Goal: Task Accomplishment & Management: Complete application form

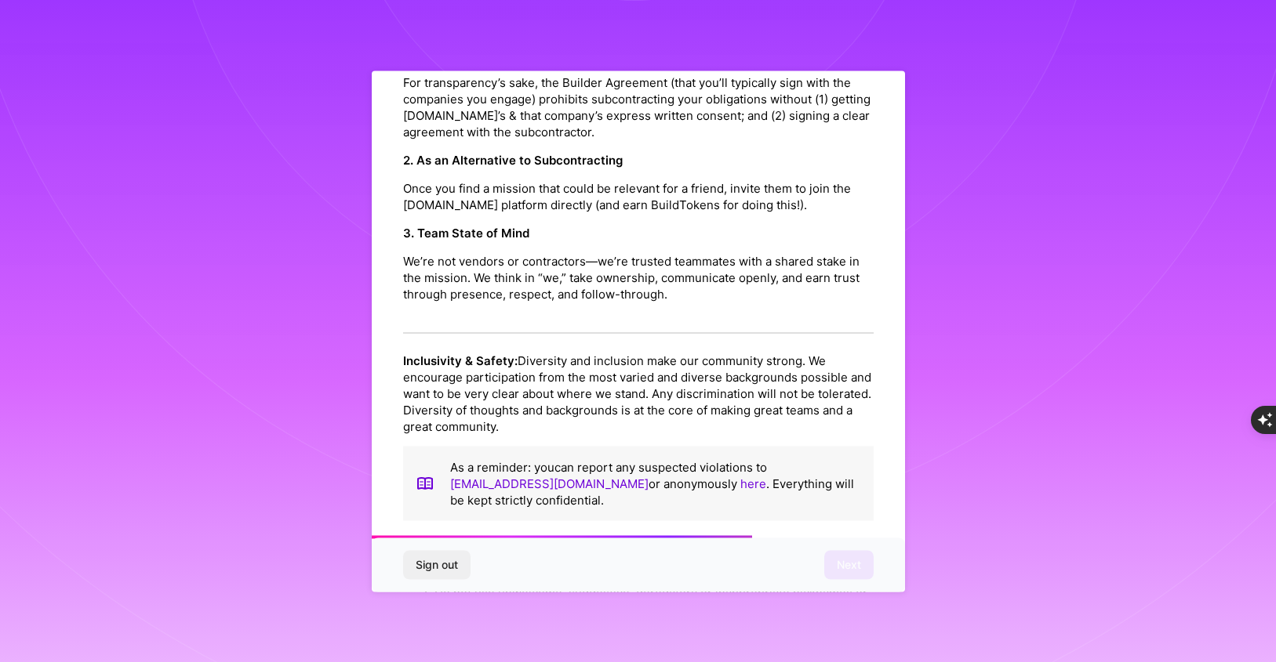
scroll to position [1701, 0]
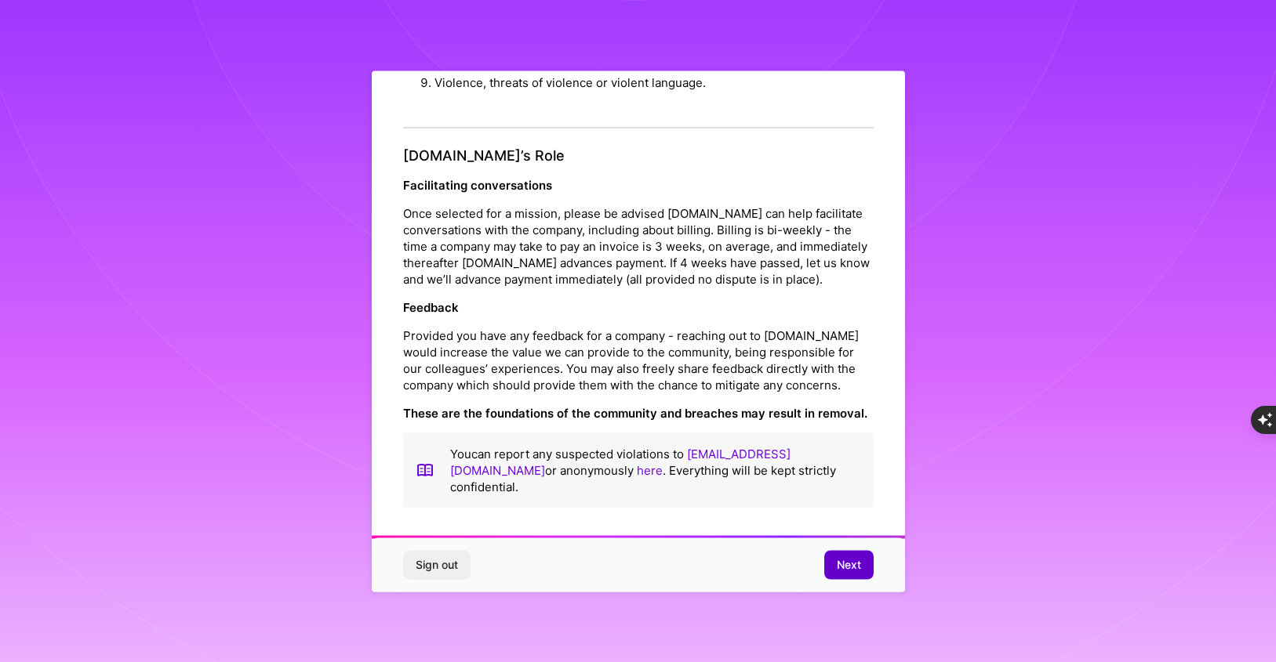
click at [848, 567] on span "Next" at bounding box center [849, 565] width 24 height 16
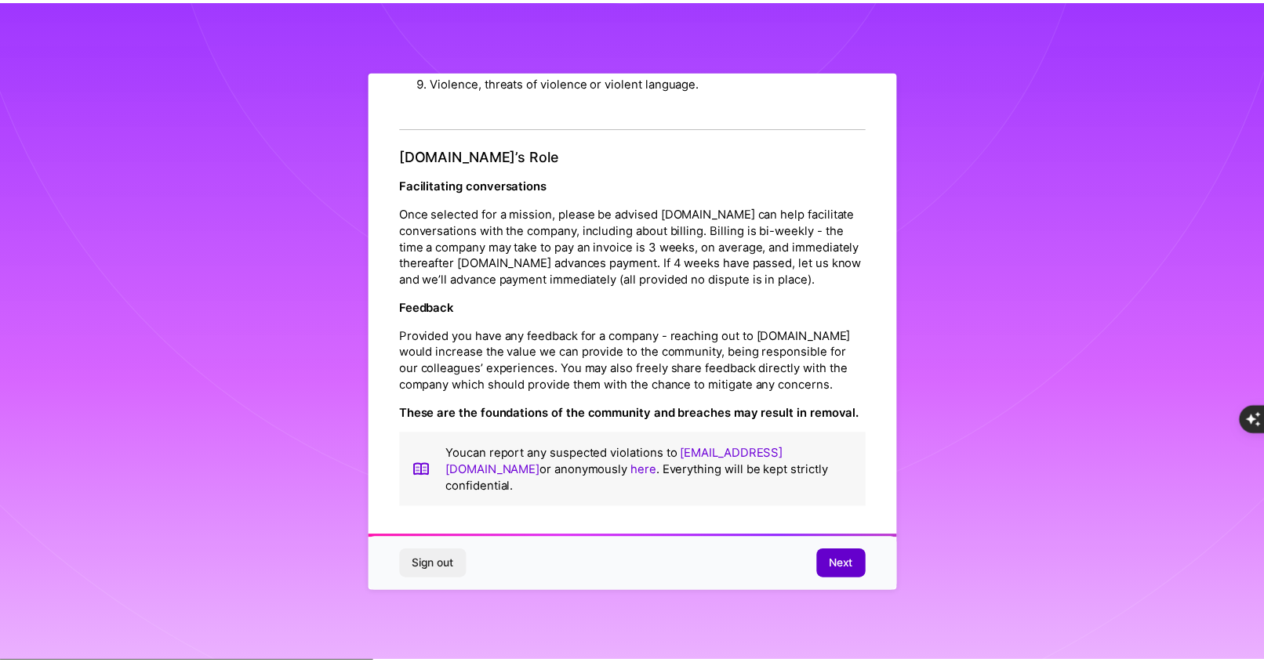
scroll to position [0, 0]
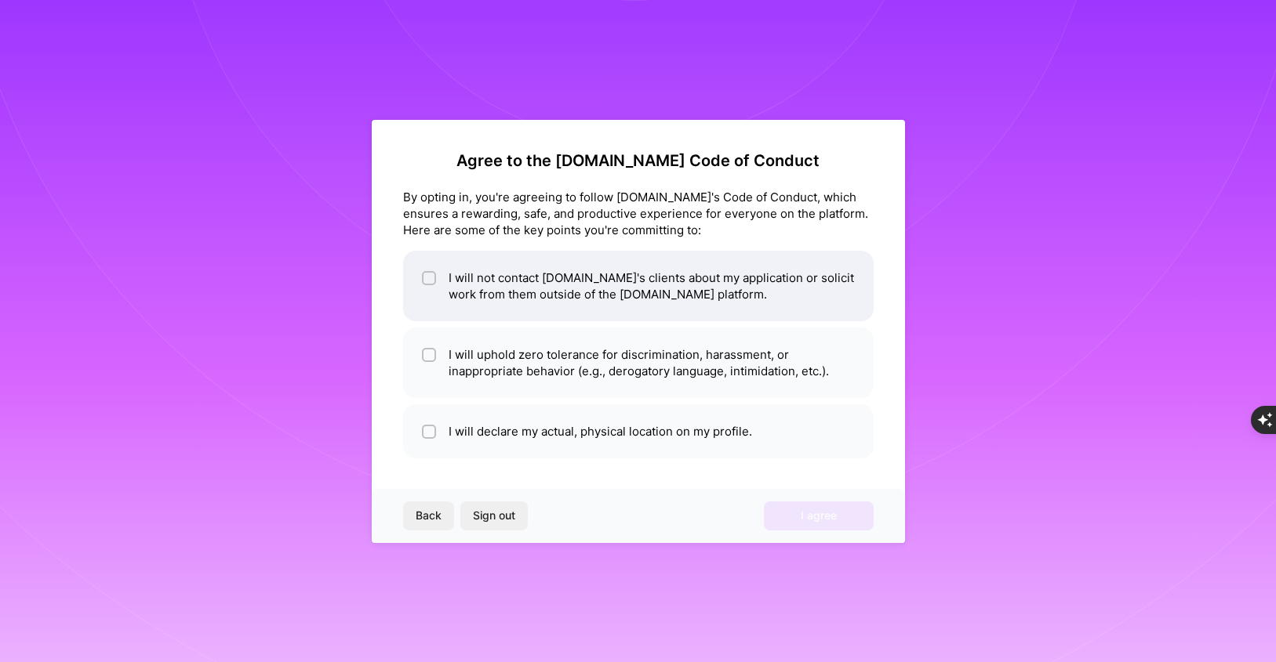
click at [728, 267] on li "I will not contact [DOMAIN_NAME]'s clients about my application or solicit work…" at bounding box center [638, 286] width 470 height 71
checkbox input "true"
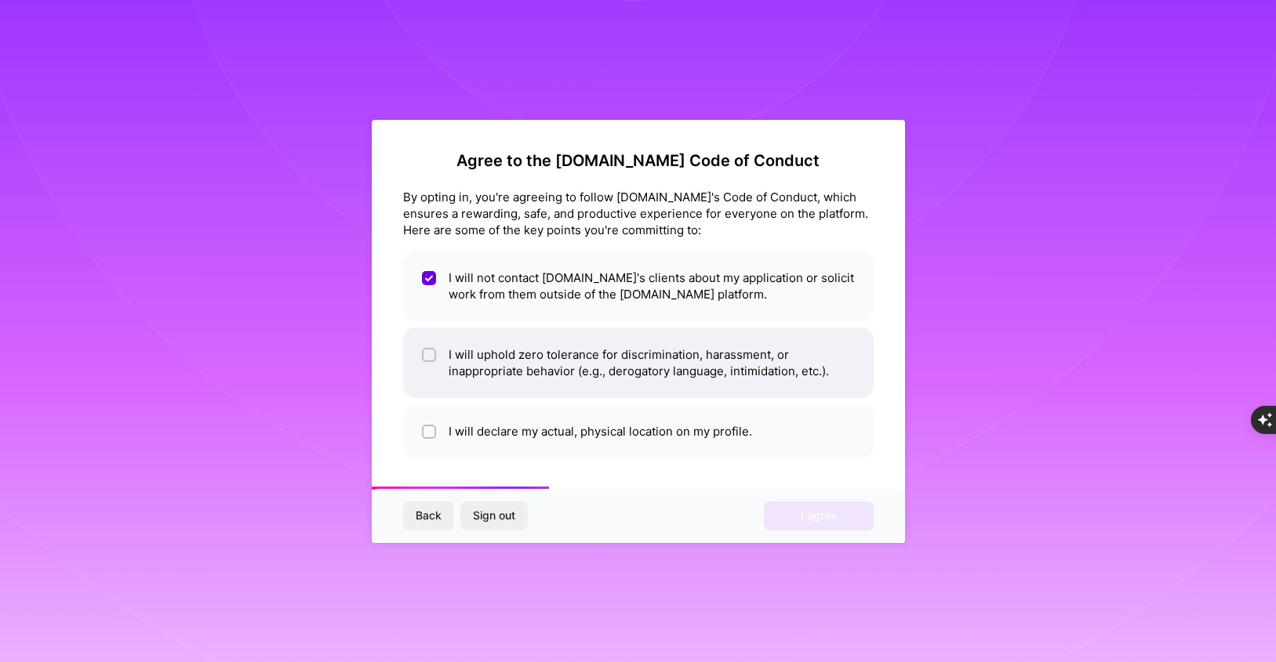
click at [700, 342] on li "I will uphold zero tolerance for discrimination, harassment, or inappropriate b…" at bounding box center [638, 363] width 470 height 71
checkbox input "true"
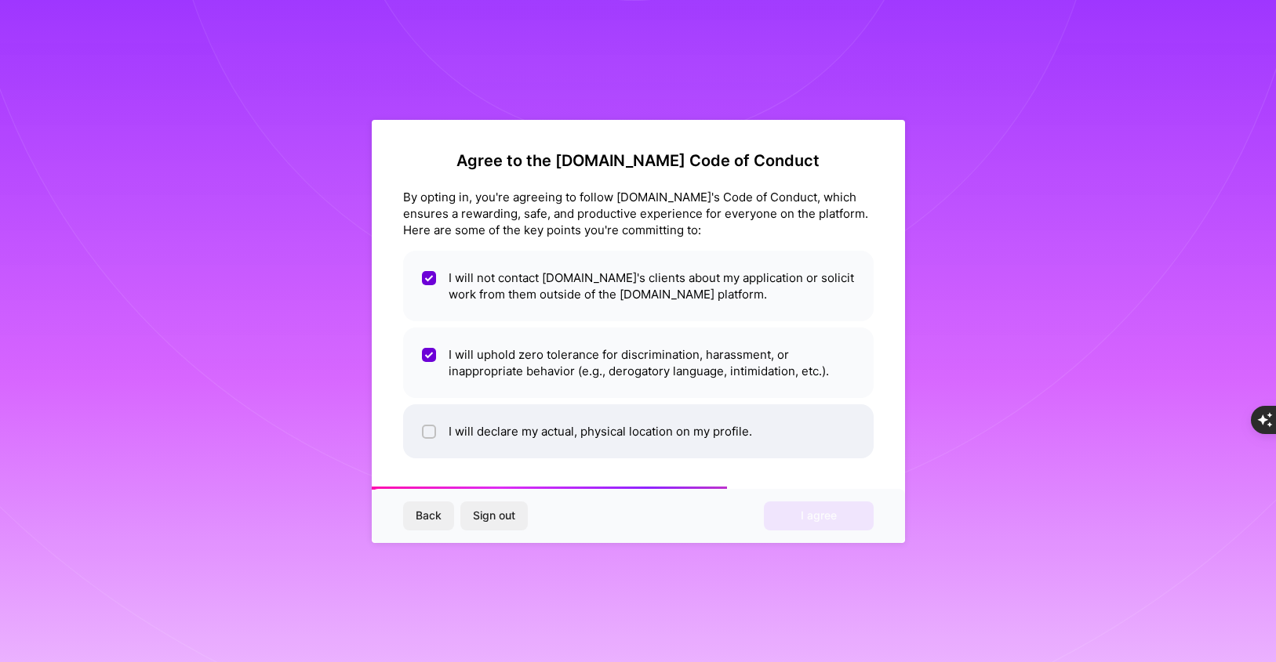
click at [680, 416] on li "I will declare my actual, physical location on my profile." at bounding box center [638, 432] width 470 height 54
checkbox input "true"
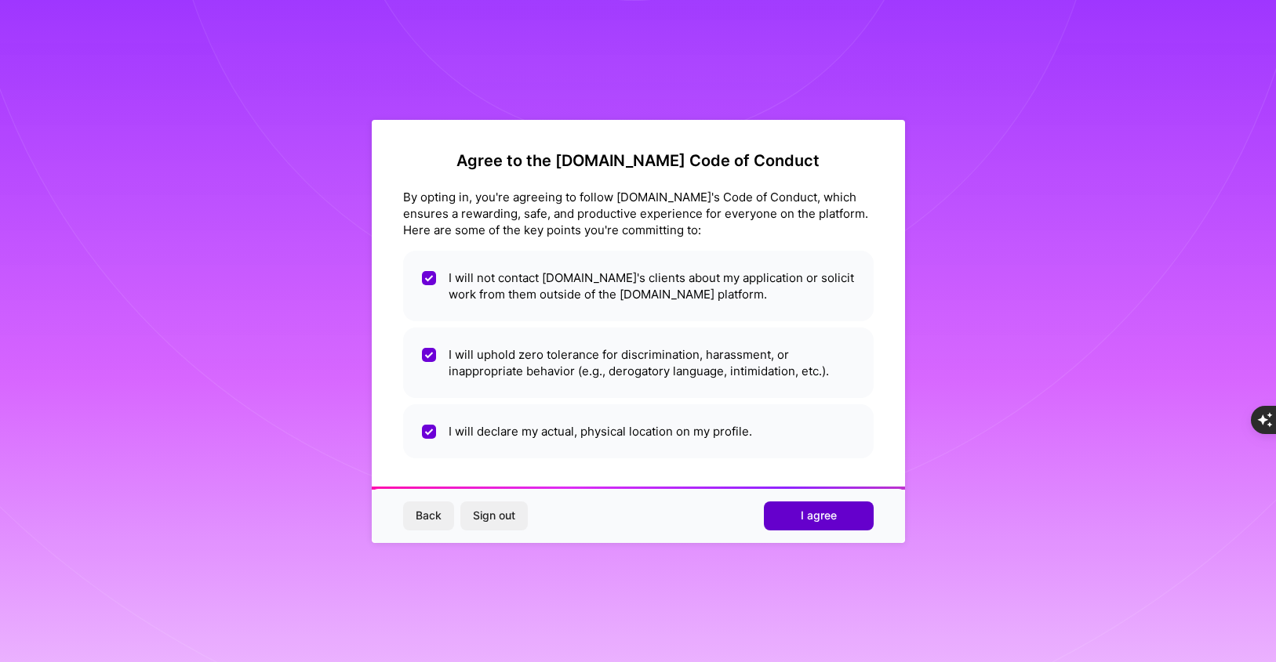
click at [826, 512] on span "I agree" at bounding box center [818, 516] width 36 height 16
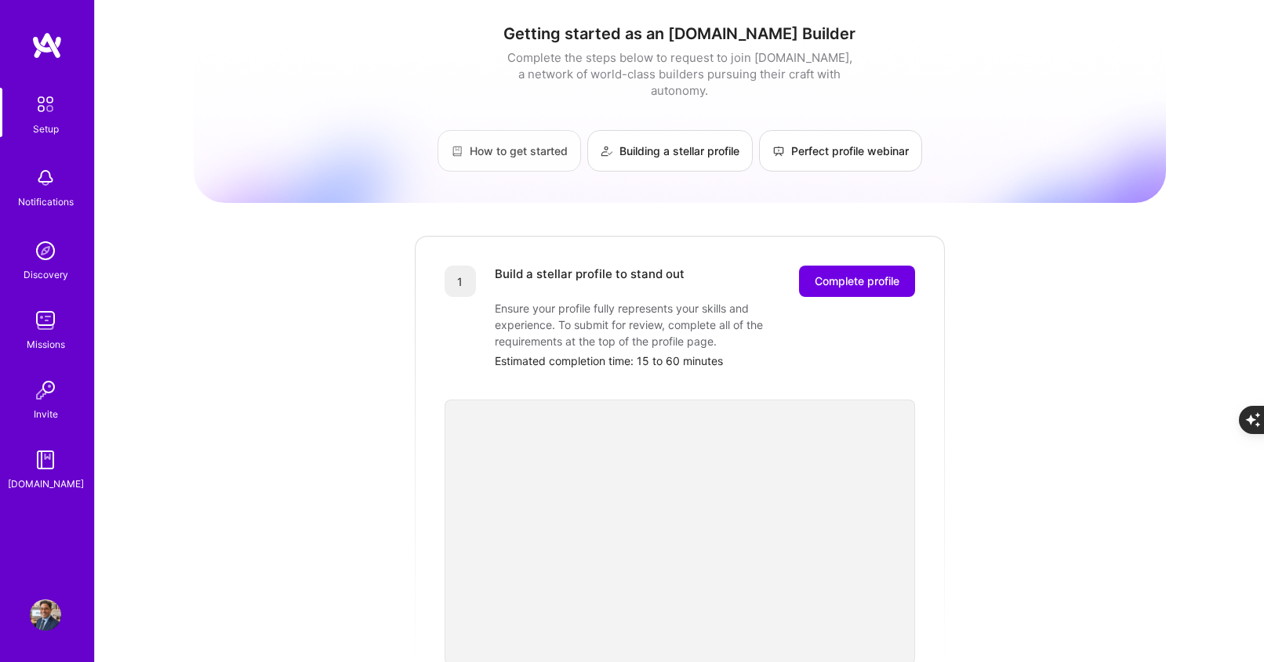
click at [471, 132] on link "How to get started" at bounding box center [508, 151] width 143 height 42
click at [47, 123] on div "Setup" at bounding box center [46, 129] width 26 height 16
click at [45, 178] on img at bounding box center [45, 177] width 31 height 31
click at [41, 219] on div "Setup Notifications Discovery Missions Invite [DOMAIN_NAME]" at bounding box center [47, 290] width 94 height 405
click at [42, 235] on img at bounding box center [45, 250] width 31 height 31
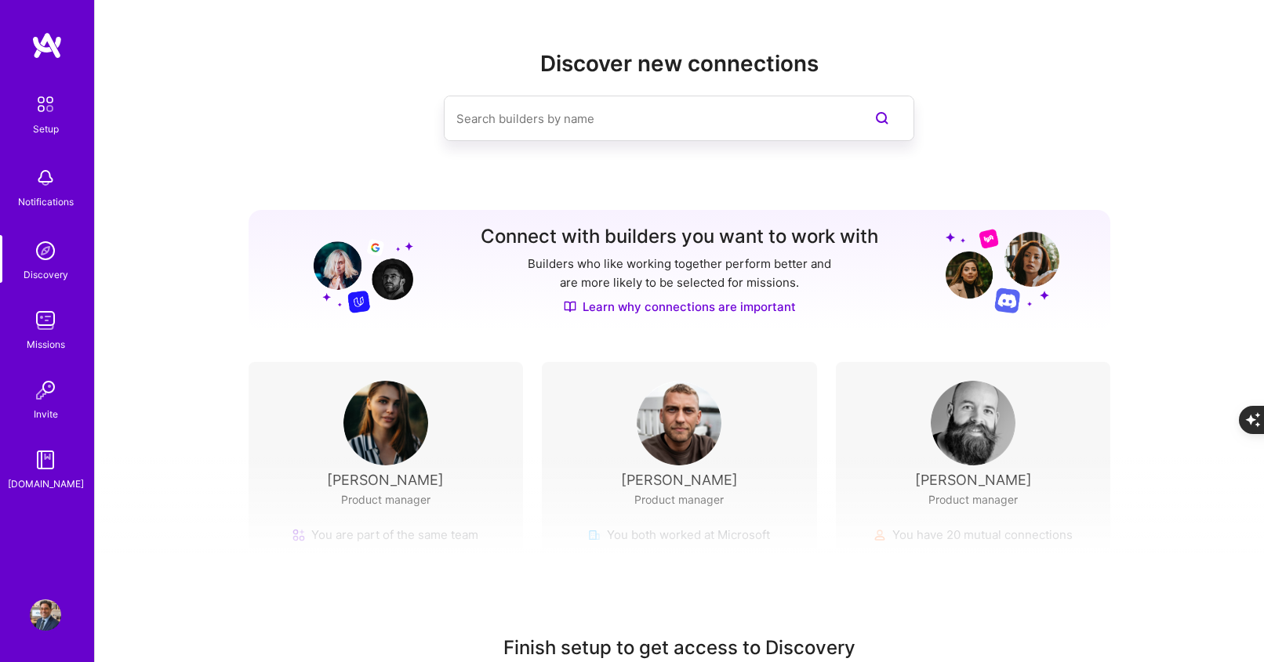
click at [56, 365] on div "Setup Notifications Discovery Missions Invite [DOMAIN_NAME]" at bounding box center [47, 290] width 94 height 405
click at [50, 318] on img at bounding box center [45, 320] width 31 height 31
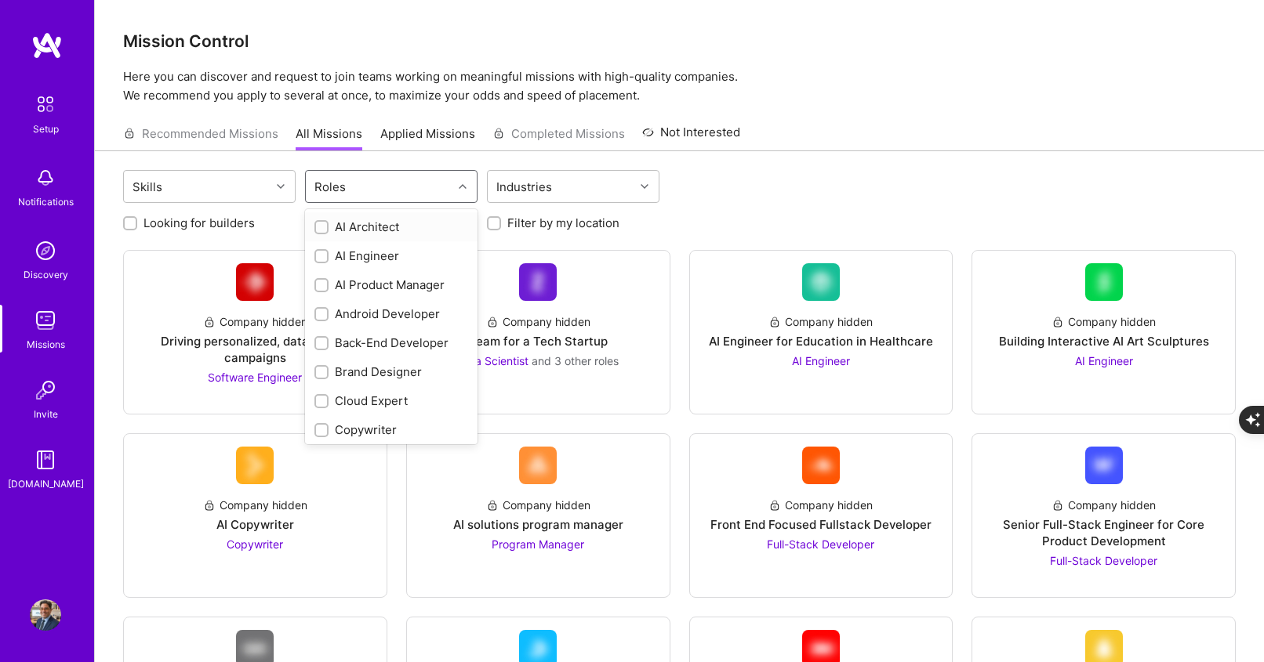
click at [407, 189] on div "Roles" at bounding box center [379, 186] width 147 height 31
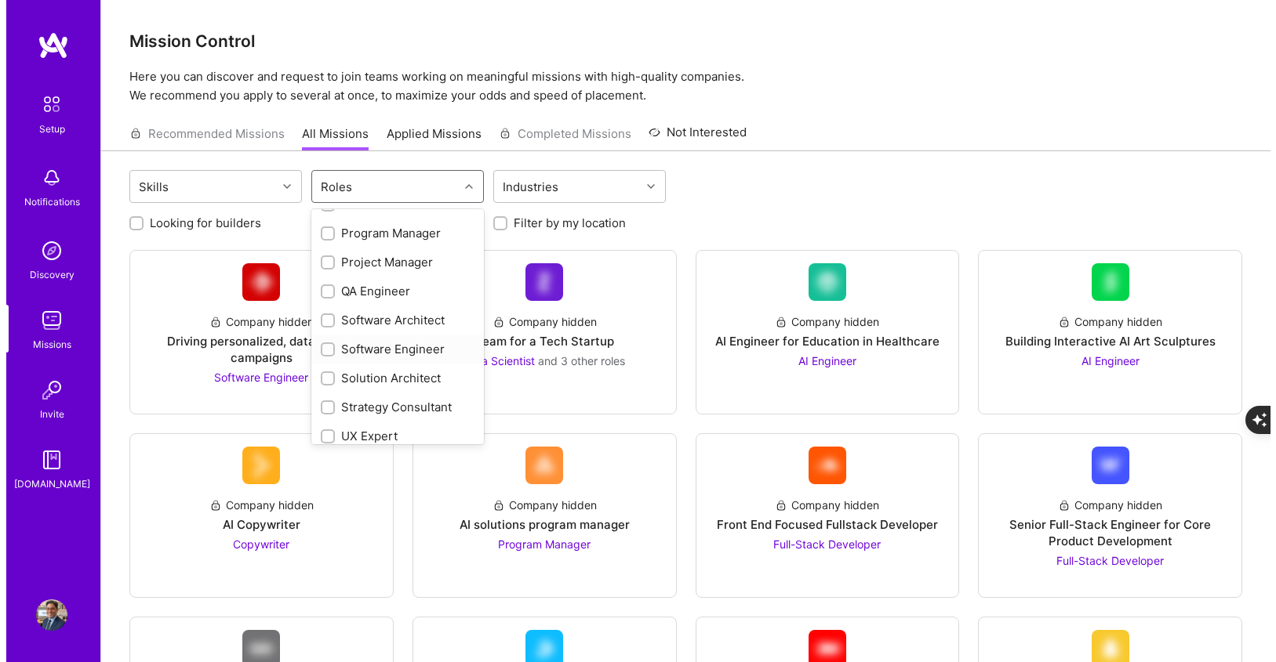
scroll to position [583, 0]
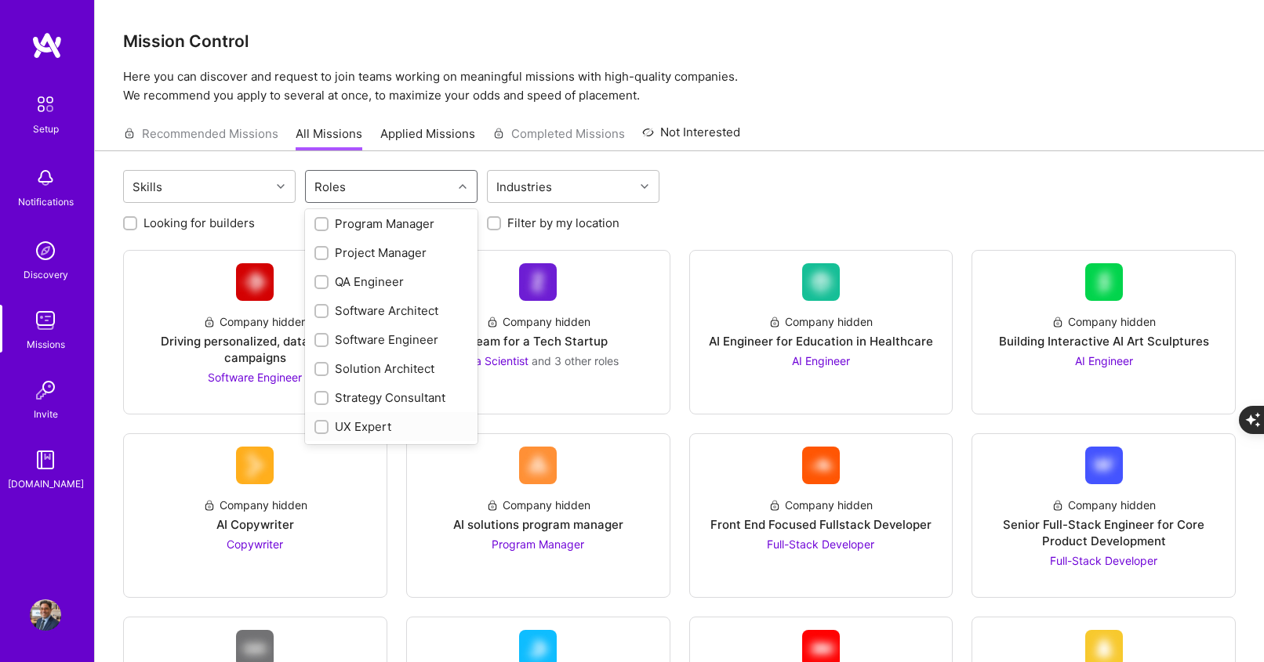
click at [386, 428] on div "UX Expert" at bounding box center [391, 427] width 154 height 16
checkbox input "true"
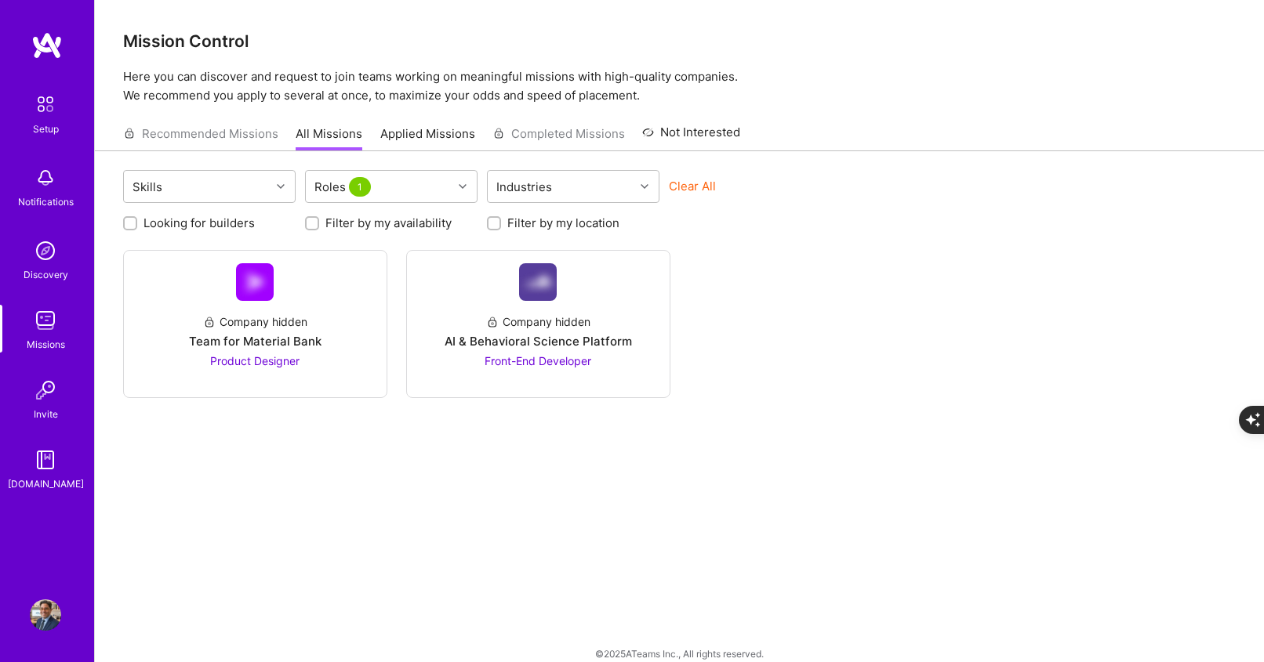
click at [875, 290] on div "Company hidden Team for Material Bank Product Designer Company hidden AI & Beha…" at bounding box center [679, 324] width 1113 height 148
click at [561, 289] on link "Company hidden AI & Behavioral Science Platform Front-End Developer" at bounding box center [538, 324] width 238 height 122
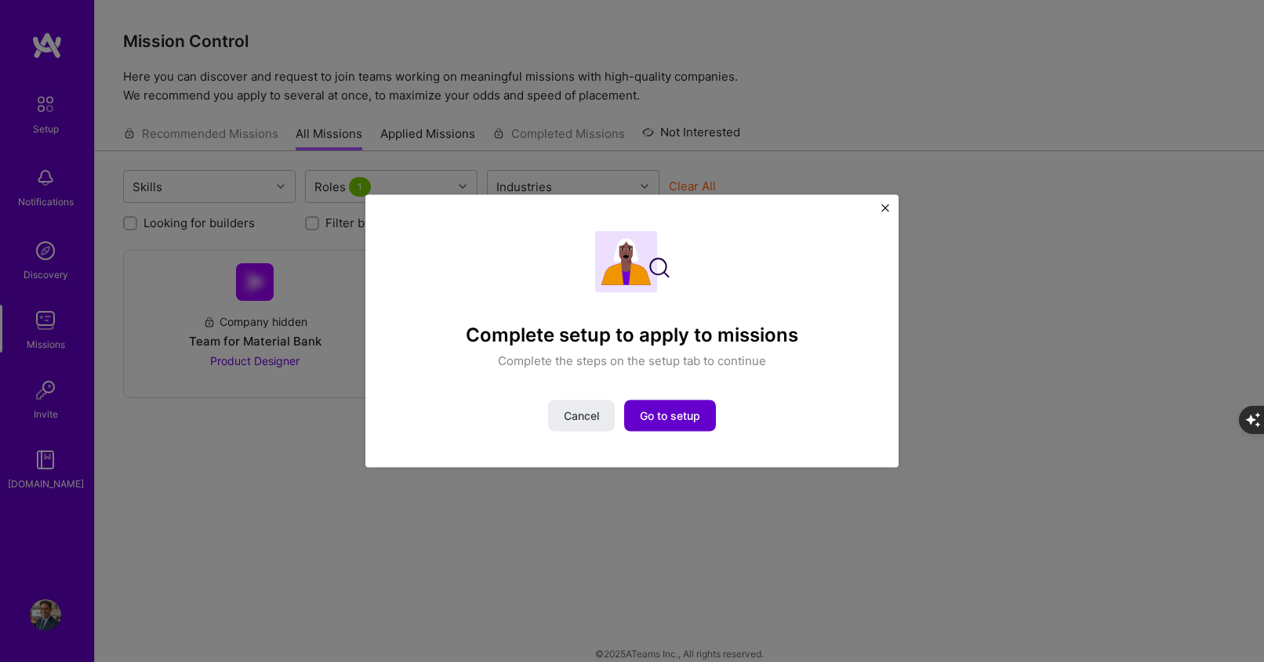
click at [644, 413] on span "Go to setup" at bounding box center [670, 416] width 60 height 16
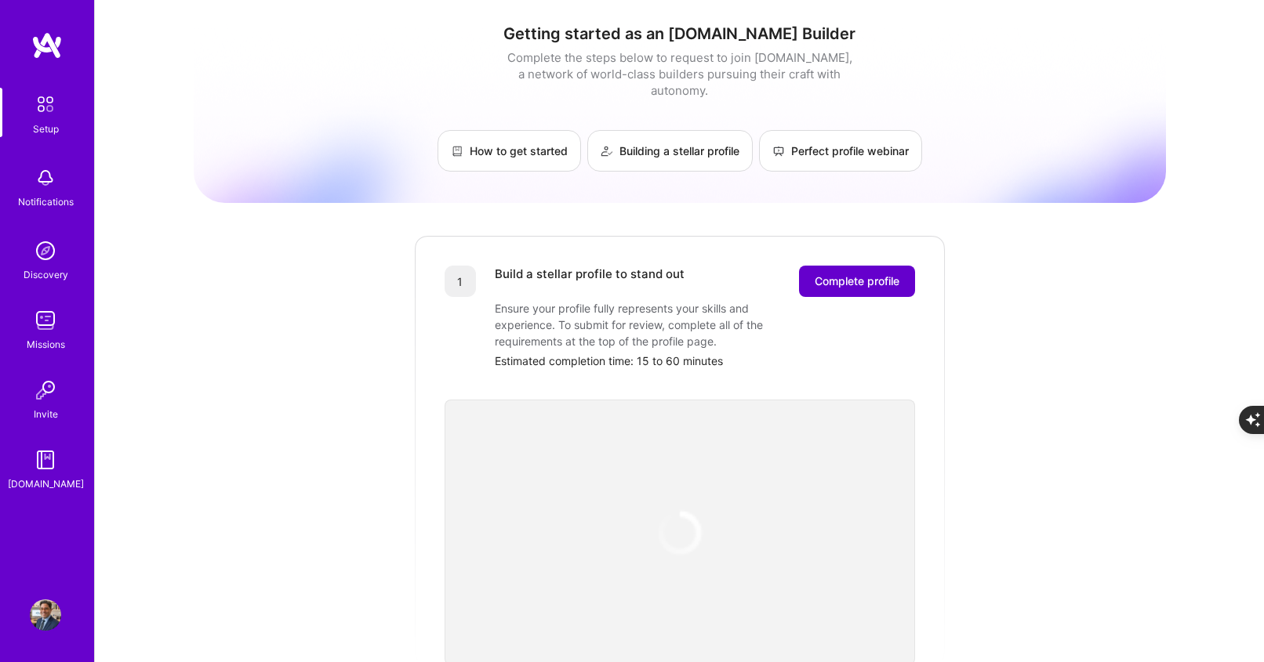
click at [871, 266] on button "Complete profile" at bounding box center [857, 281] width 116 height 31
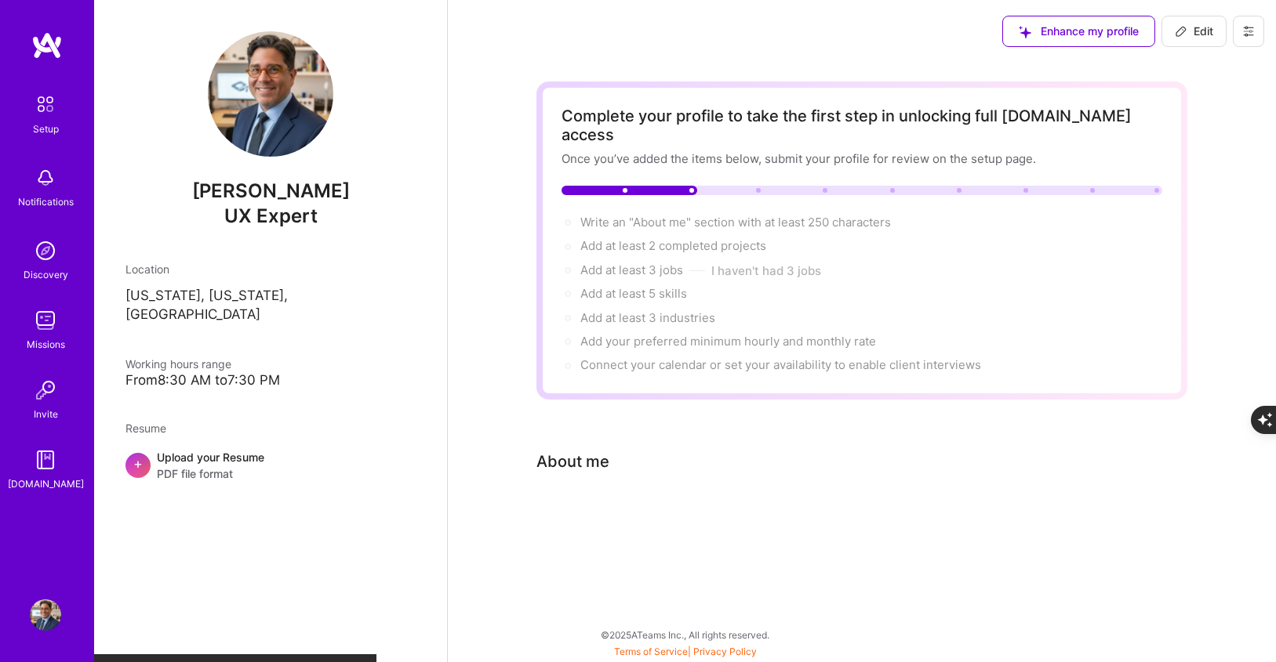
click at [579, 450] on div "About me" at bounding box center [572, 462] width 73 height 24
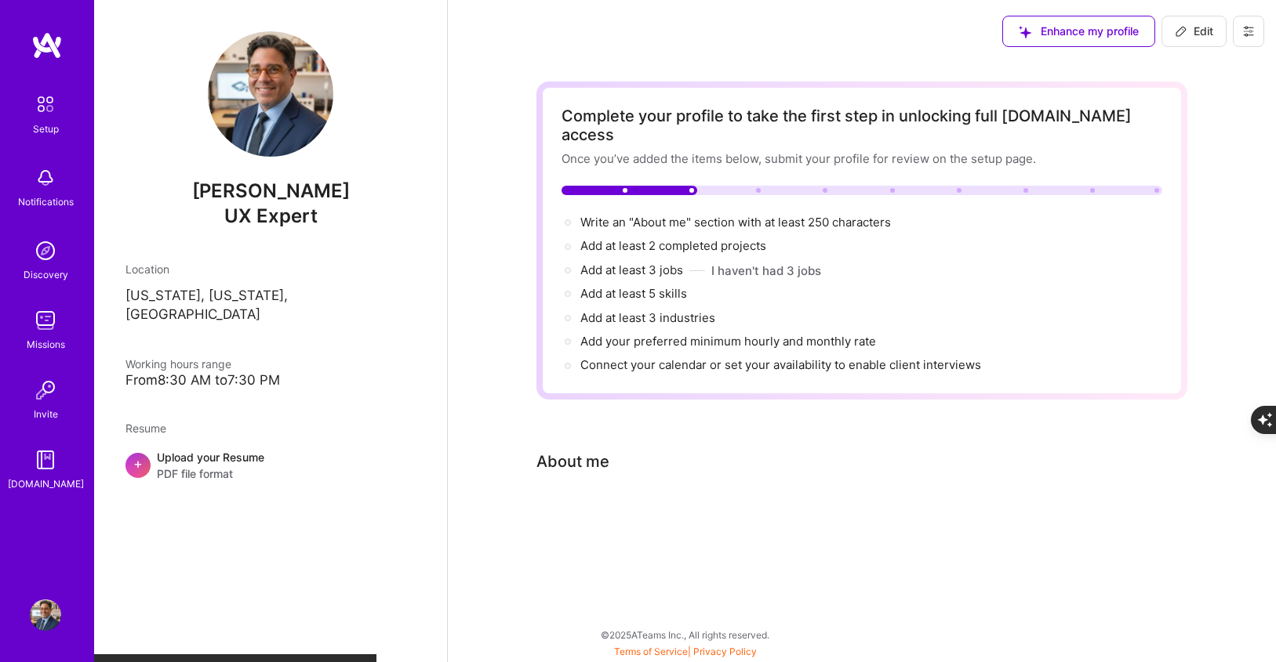
click at [241, 449] on div "Upload your Resume PDF file format" at bounding box center [210, 465] width 107 height 33
click at [1136, 610] on img at bounding box center [1134, 611] width 9 height 9
click at [1139, 615] on div "Network Error" at bounding box center [1178, 611] width 132 height 40
click at [917, 535] on div "Complete your profile to take the first step in unlocking full [DOMAIN_NAME] ac…" at bounding box center [861, 319] width 651 height 474
